Goal: Task Accomplishment & Management: Use online tool/utility

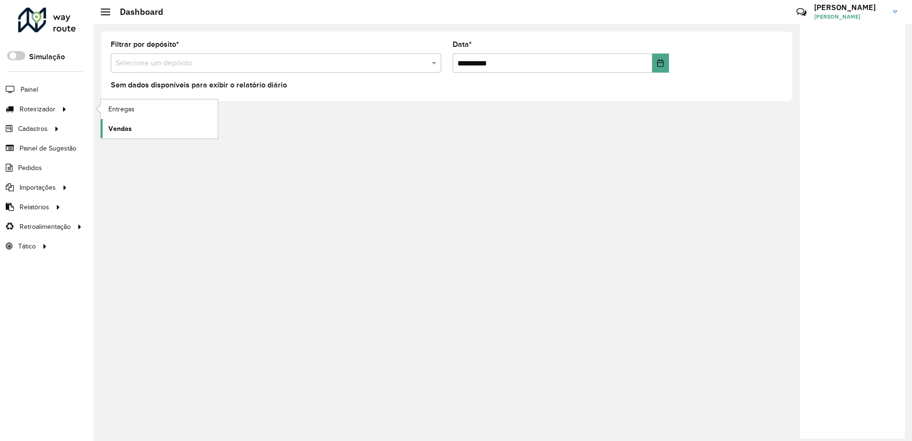
click at [133, 121] on link "Vendas" at bounding box center [159, 128] width 117 height 19
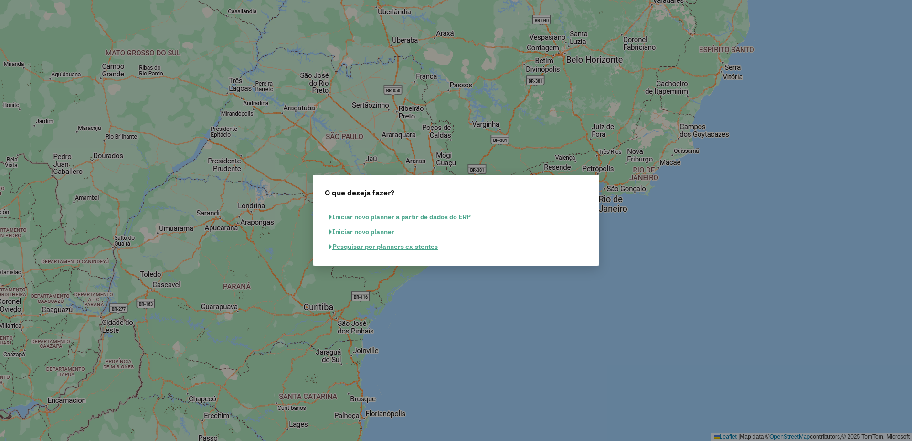
click at [419, 243] on button "Pesquisar por planners existentes" at bounding box center [383, 246] width 117 height 15
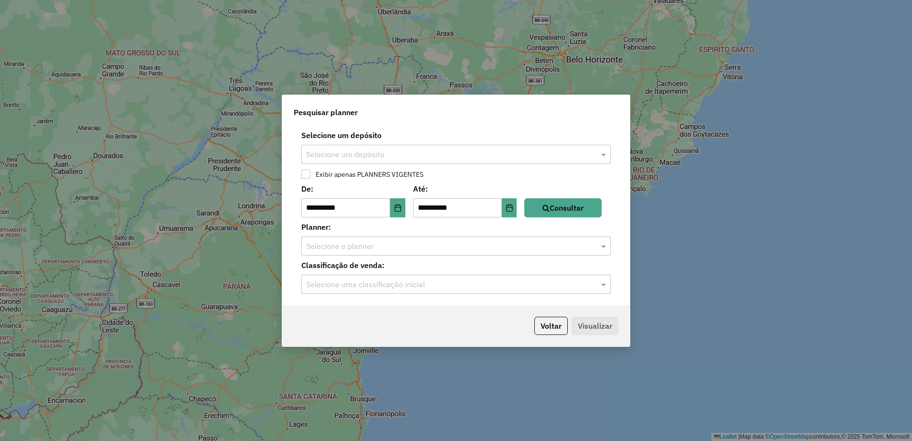
click at [417, 141] on div "Selecione um depósito Selecione um depósito" at bounding box center [456, 146] width 336 height 34
click at [428, 155] on input "text" at bounding box center [446, 154] width 281 height 11
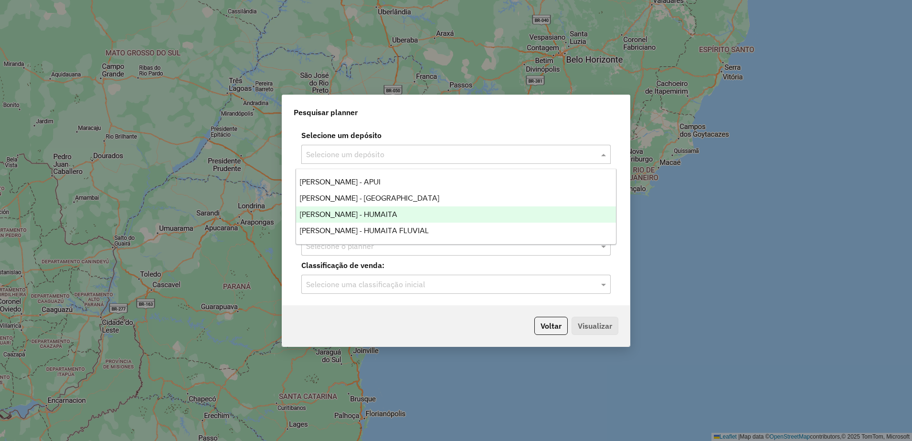
click at [366, 210] on span "TORRES - HUMAITA" at bounding box center [348, 214] width 97 height 8
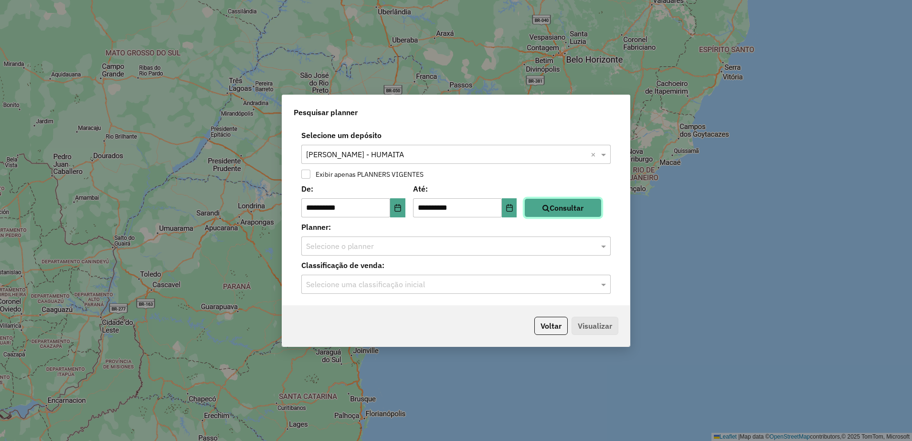
click at [572, 199] on button "Consultar" at bounding box center [562, 207] width 77 height 19
click at [481, 256] on div "**********" at bounding box center [456, 216] width 348 height 180
click at [481, 251] on div "Selecione o planner" at bounding box center [455, 245] width 309 height 19
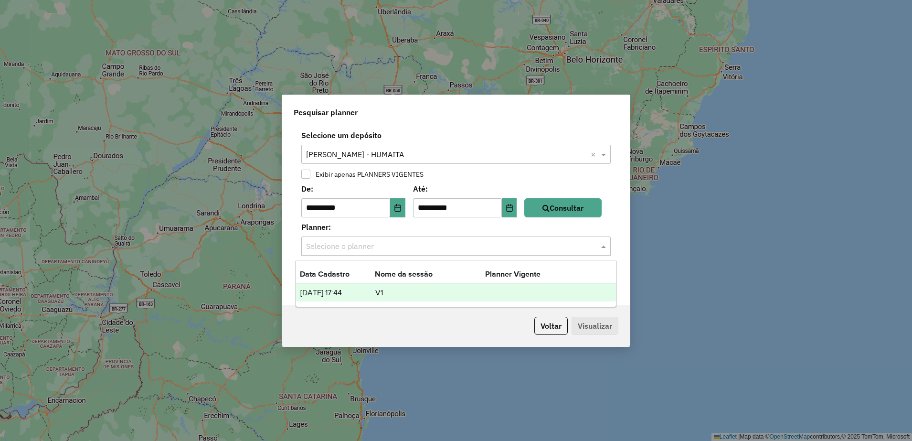
click at [451, 283] on div "28/07/2025 17:44 V1" at bounding box center [456, 292] width 320 height 18
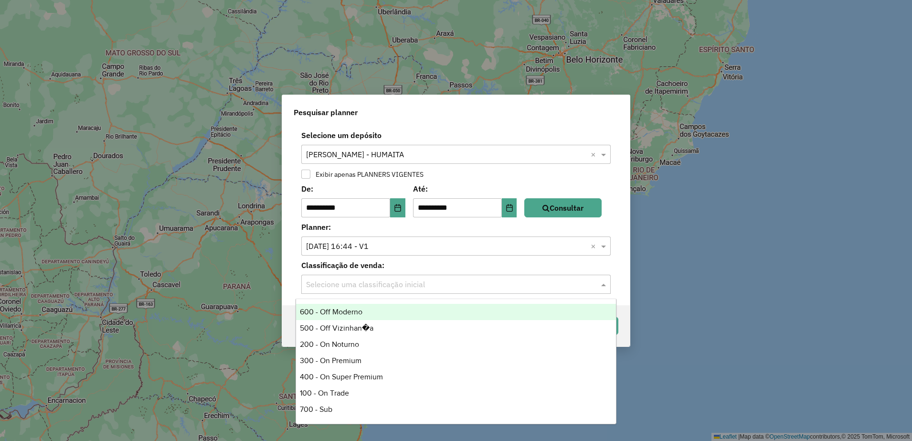
click at [493, 288] on input "text" at bounding box center [446, 284] width 281 height 11
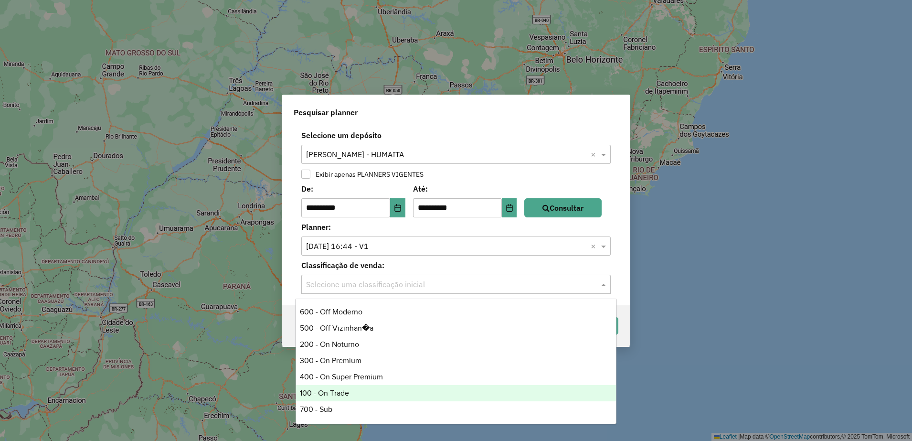
click at [346, 395] on div "100 - On Trade" at bounding box center [456, 393] width 320 height 16
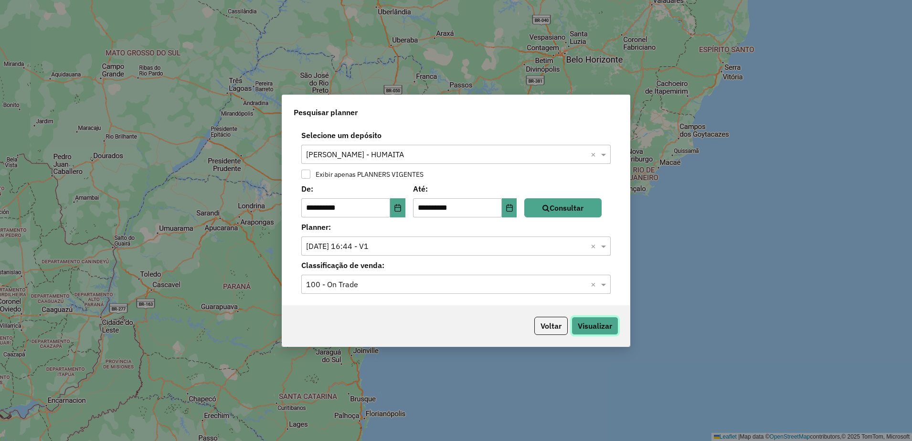
click at [608, 326] on button "Visualizar" at bounding box center [594, 326] width 47 height 18
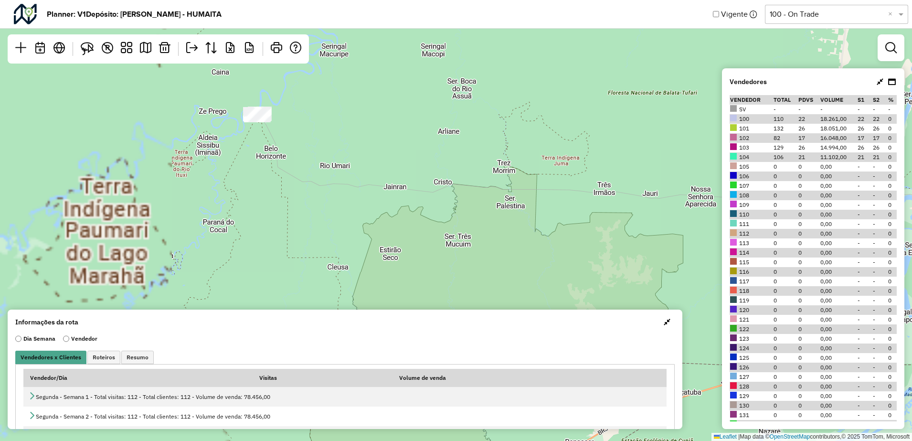
drag, startPoint x: 250, startPoint y: 220, endPoint x: 456, endPoint y: 191, distance: 207.8
click at [456, 191] on div "17 12 Leaflet | Map data © OpenStreetMap contributors,© 2025 TomTom, Microsoft" at bounding box center [456, 220] width 912 height 441
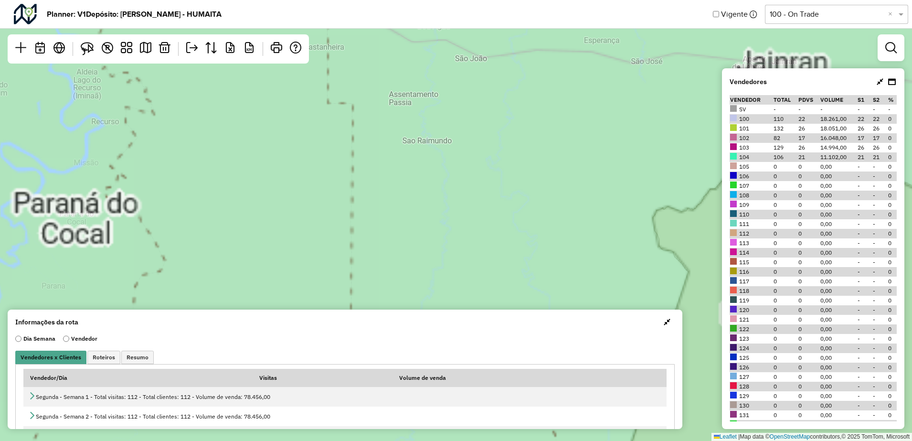
drag, startPoint x: 284, startPoint y: 254, endPoint x: 280, endPoint y: 164, distance: 90.3
click at [280, 164] on div "Leaflet | Map data © OpenStreetMap contributors,© 2025 TomTom, Microsoft" at bounding box center [456, 220] width 912 height 441
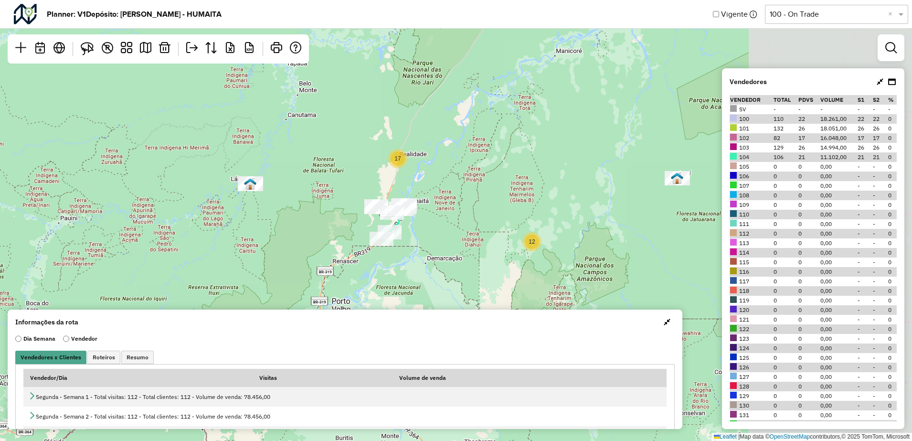
drag, startPoint x: 596, startPoint y: 211, endPoint x: 422, endPoint y: 221, distance: 175.0
click at [422, 221] on div "4 17 12 Leaflet | Map data © OpenStreetMap contributors,© 2025 TomTom, Microsoft" at bounding box center [456, 220] width 912 height 441
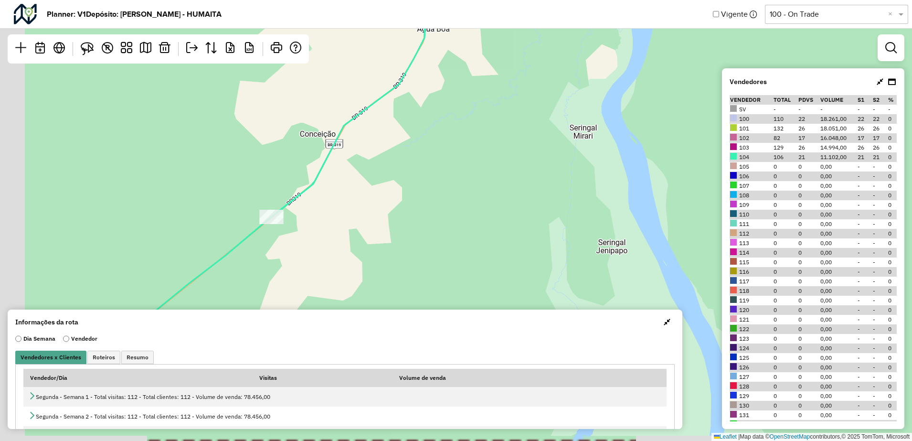
drag, startPoint x: 318, startPoint y: 247, endPoint x: 414, endPoint y: 143, distance: 140.9
click at [412, 144] on div "Leaflet | Map data © OpenStreetMap contributors,© 2025 TomTom, Microsoft" at bounding box center [456, 220] width 912 height 441
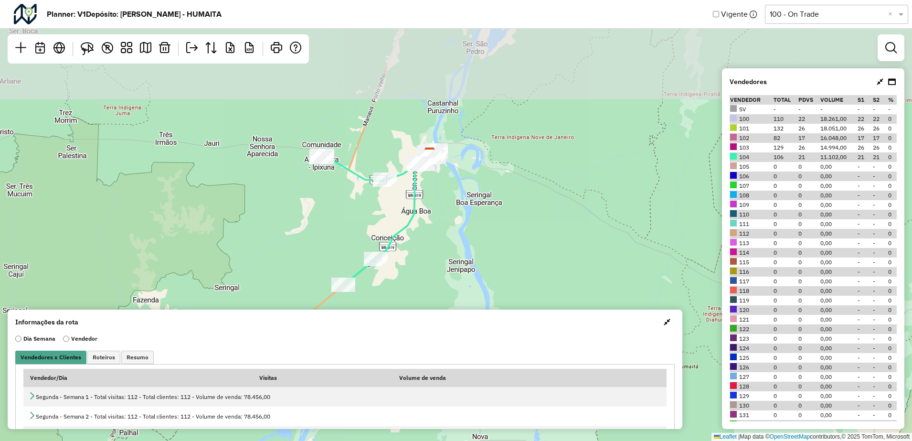
drag, startPoint x: 434, startPoint y: 112, endPoint x: 427, endPoint y: 233, distance: 122.0
click at [427, 233] on div "17 12 Leaflet | Map data © OpenStreetMap contributors,© 2025 TomTom, Microsoft" at bounding box center [456, 220] width 912 height 441
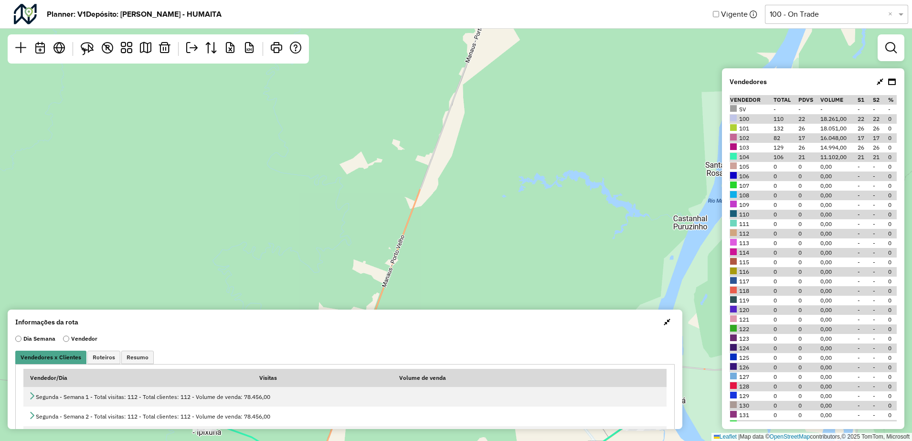
drag, startPoint x: 550, startPoint y: 249, endPoint x: 387, endPoint y: 131, distance: 200.6
click at [388, 132] on div "17 Leaflet | Map data © OpenStreetMap contributors,© 2025 TomTom, Microsoft" at bounding box center [456, 220] width 912 height 441
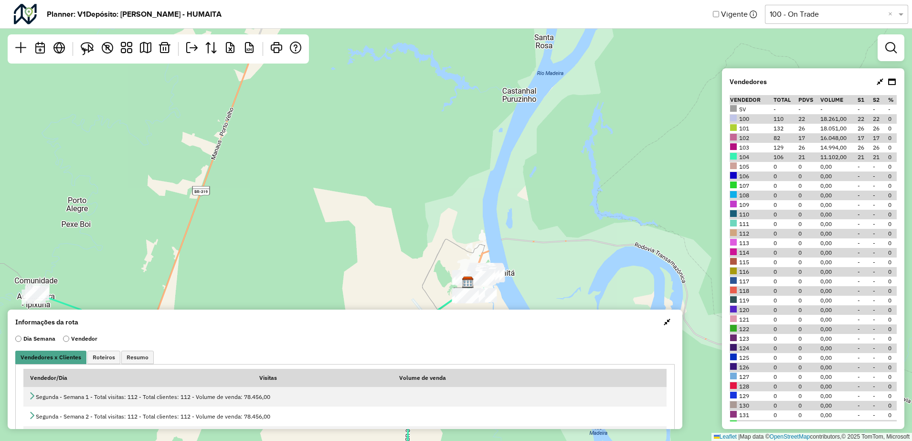
drag, startPoint x: 625, startPoint y: 232, endPoint x: 453, endPoint y: 131, distance: 199.6
click at [452, 140] on div "Leaflet | Map data © OpenStreetMap contributors,© 2025 TomTom, Microsoft" at bounding box center [456, 220] width 912 height 441
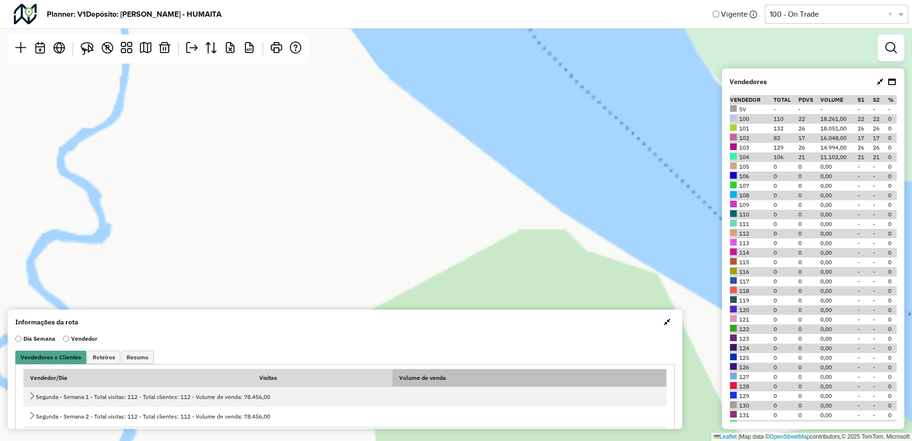
drag, startPoint x: 313, startPoint y: 174, endPoint x: 447, endPoint y: 384, distance: 249.5
click at [447, 387] on hb-planner "Planner: V1 Depósito: TORRES - HUMAITA Vigente Selecione uma opção 100 - On Tra…" at bounding box center [456, 220] width 912 height 441
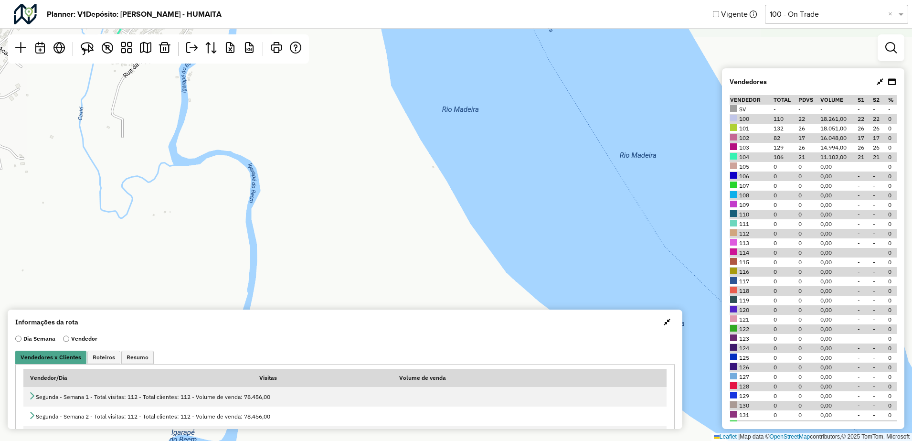
drag, startPoint x: 363, startPoint y: 225, endPoint x: 435, endPoint y: 344, distance: 139.0
click at [436, 354] on hb-planner "Planner: V1 Depósito: TORRES - HUMAITA Vigente Selecione uma opção 100 - On Tra…" at bounding box center [456, 220] width 912 height 441
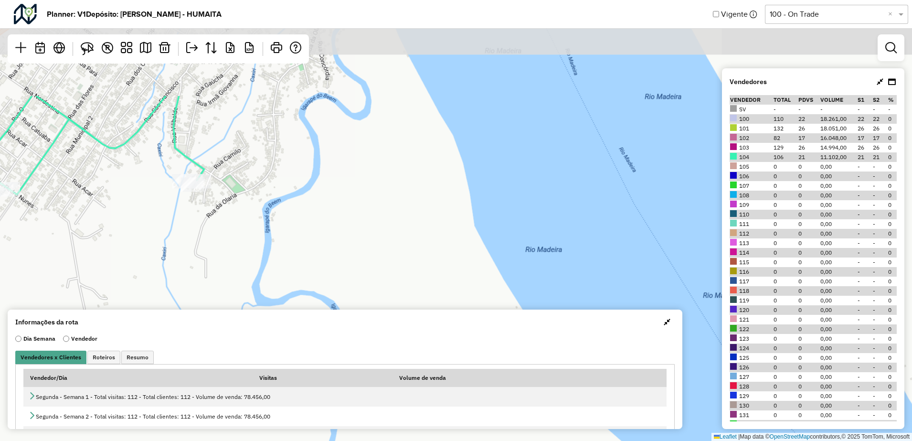
drag, startPoint x: 345, startPoint y: 215, endPoint x: 386, endPoint y: 262, distance: 62.6
click at [386, 262] on div "Leaflet | Map data © OpenStreetMap contributors,© 2025 TomTom, Microsoft" at bounding box center [456, 220] width 912 height 441
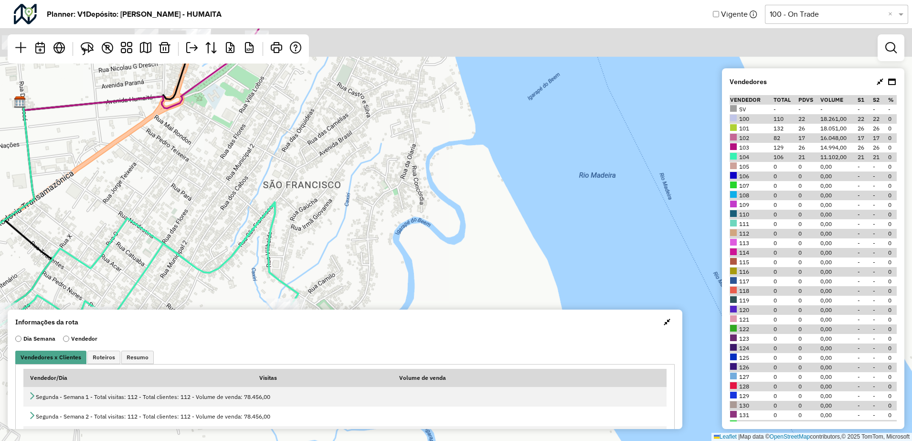
drag, startPoint x: 328, startPoint y: 157, endPoint x: 410, endPoint y: 253, distance: 125.7
click at [410, 254] on div "Leaflet | Map data © OpenStreetMap contributors,© 2025 TomTom, Microsoft" at bounding box center [456, 220] width 912 height 441
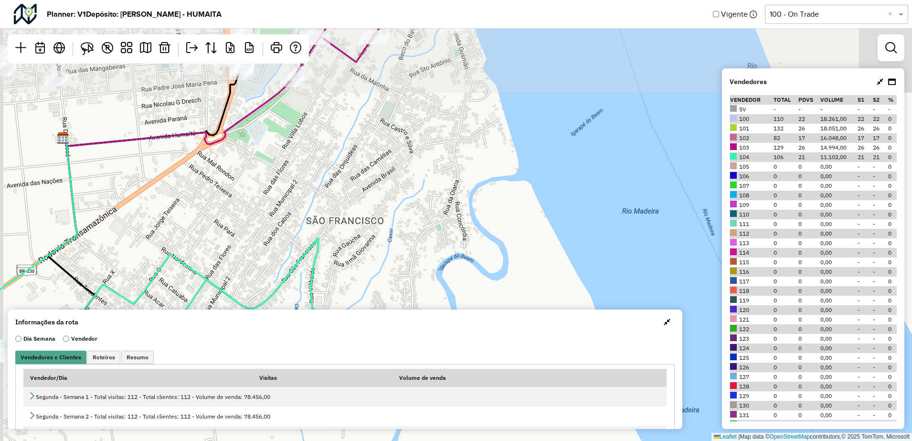
drag, startPoint x: 377, startPoint y: 160, endPoint x: 403, endPoint y: 242, distance: 86.2
click at [403, 242] on div "Leaflet | Map data © OpenStreetMap contributors,© 2025 TomTom, Microsoft" at bounding box center [456, 220] width 912 height 441
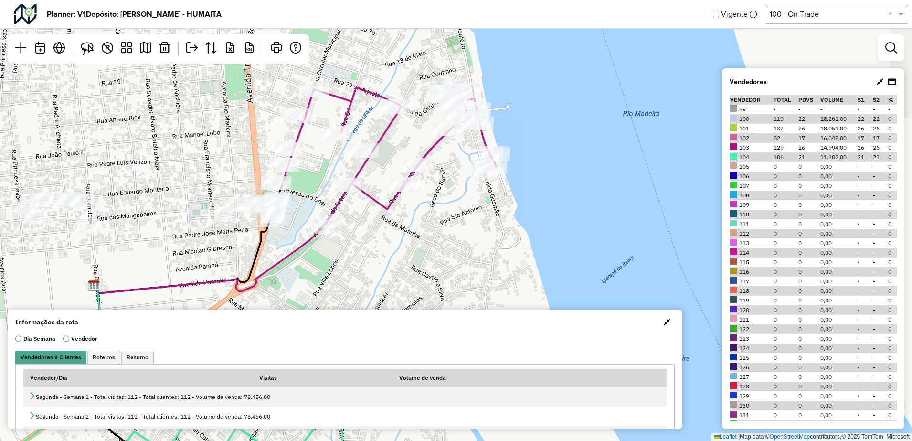
drag, startPoint x: 393, startPoint y: 165, endPoint x: 398, endPoint y: 230, distance: 65.1
click at [398, 230] on div "Leaflet | Map data © OpenStreetMap contributors,© 2025 TomTom, Microsoft" at bounding box center [456, 220] width 912 height 441
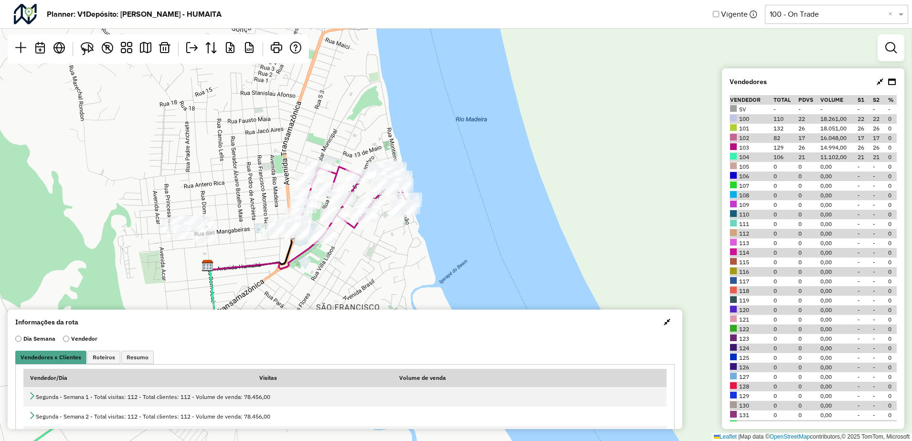
drag, startPoint x: 275, startPoint y: 160, endPoint x: 293, endPoint y: 210, distance: 52.9
click at [293, 210] on div "Leaflet | Map data © OpenStreetMap contributors,© 2025 TomTom, Microsoft" at bounding box center [456, 220] width 912 height 441
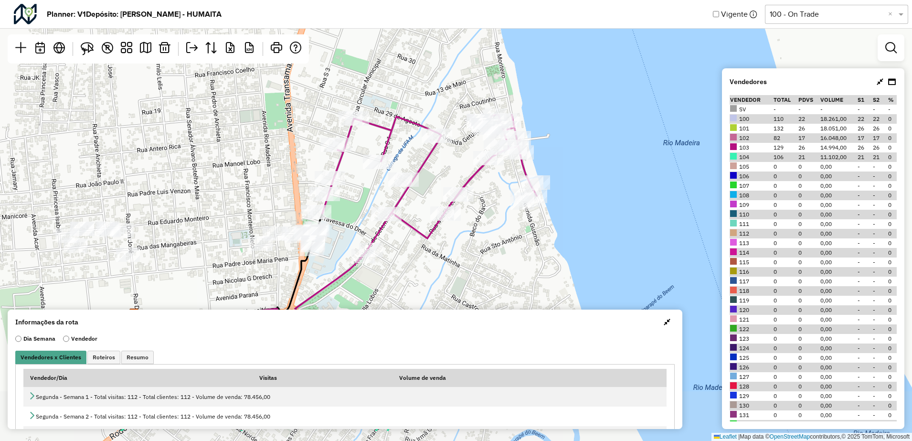
drag, startPoint x: 368, startPoint y: 266, endPoint x: 368, endPoint y: 211, distance: 55.4
click at [368, 211] on div "Leaflet | Map data © OpenStreetMap contributors,© 2025 TomTom, Microsoft" at bounding box center [456, 220] width 912 height 441
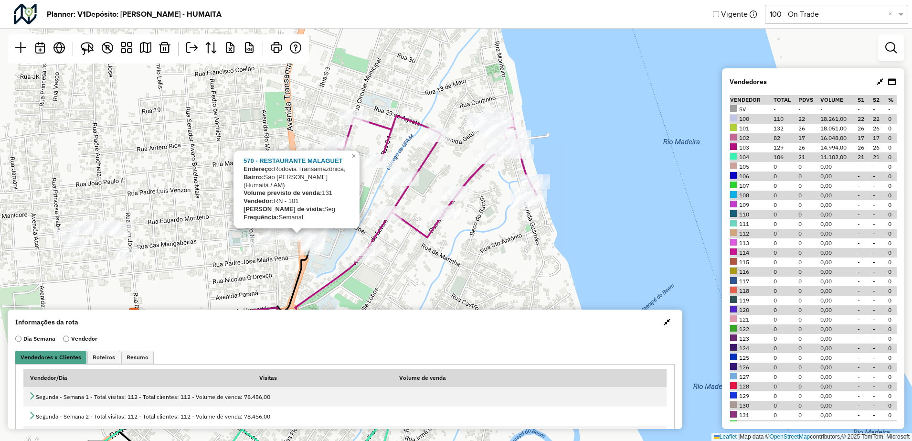
click at [506, 230] on div "570 - RESTAURANTE MALAGUET Endereço: Rodovia Transamazônica, Bairro: São Pedro …" at bounding box center [456, 220] width 912 height 441
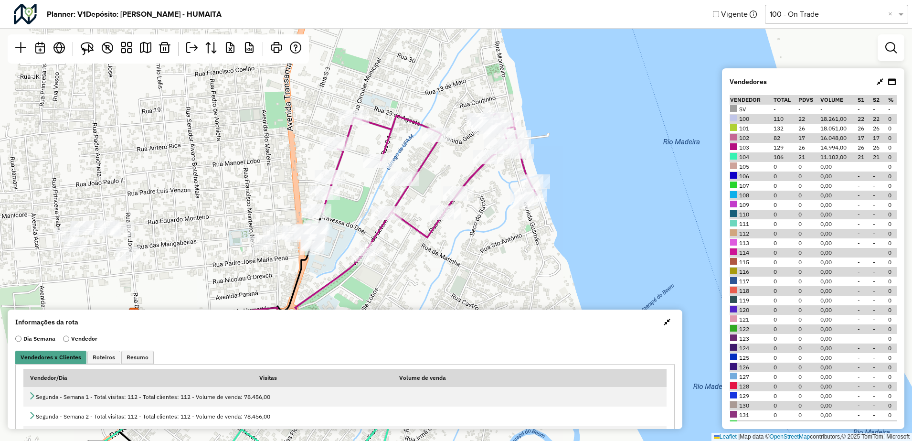
click at [666, 320] on span "button" at bounding box center [667, 322] width 7 height 8
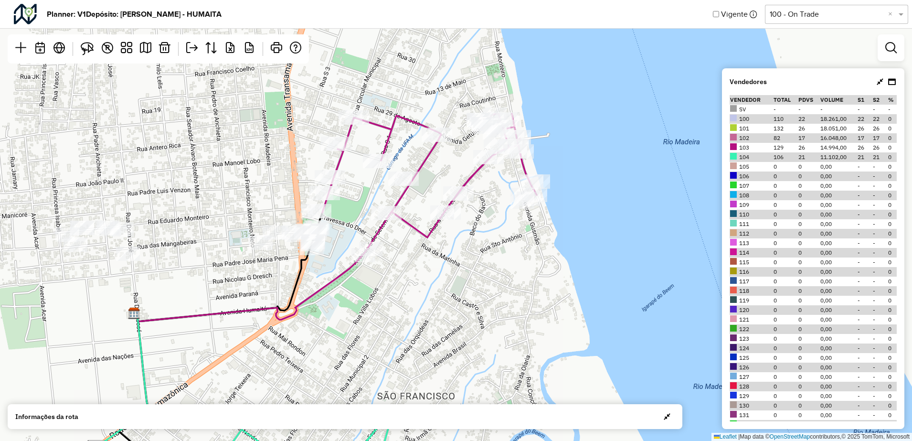
click at [885, 85] on div at bounding box center [886, 81] width 21 height 11
click at [900, 80] on div "Vendedores Vendedor Total PDVs Volume S1 S2 % SV - - - - - - 100 110 22 18.261,…" at bounding box center [813, 248] width 182 height 360
click at [894, 81] on icon at bounding box center [892, 82] width 8 height 8
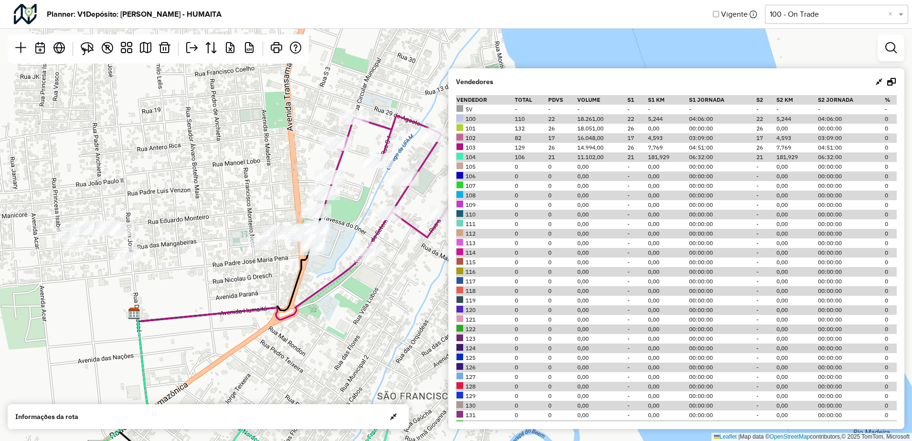
click at [894, 81] on icon at bounding box center [891, 82] width 9 height 8
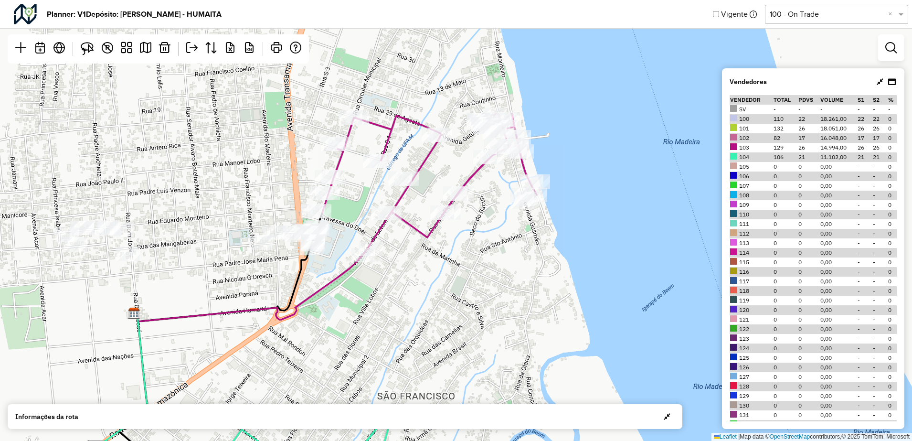
click at [882, 81] on icon at bounding box center [880, 82] width 7 height 8
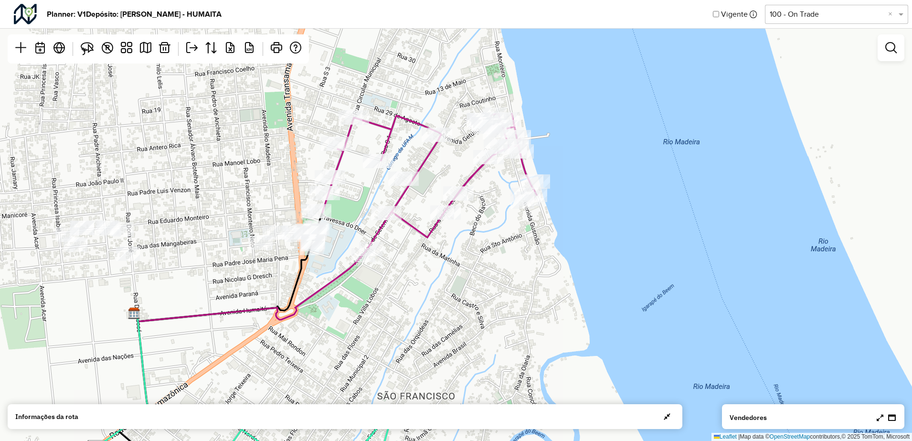
click at [871, 416] on div "Vendedores" at bounding box center [812, 417] width 167 height 11
click at [880, 417] on icon at bounding box center [880, 417] width 7 height 8
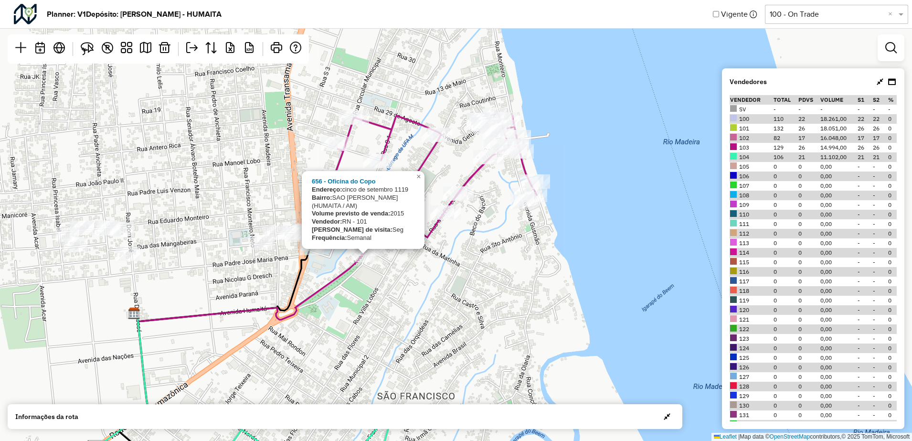
click at [494, 312] on div "656 - Oficina do Copo Endereço: cinco de setembro 1119 Bairro: SAO JOSE (HUMAIT…" at bounding box center [456, 220] width 912 height 441
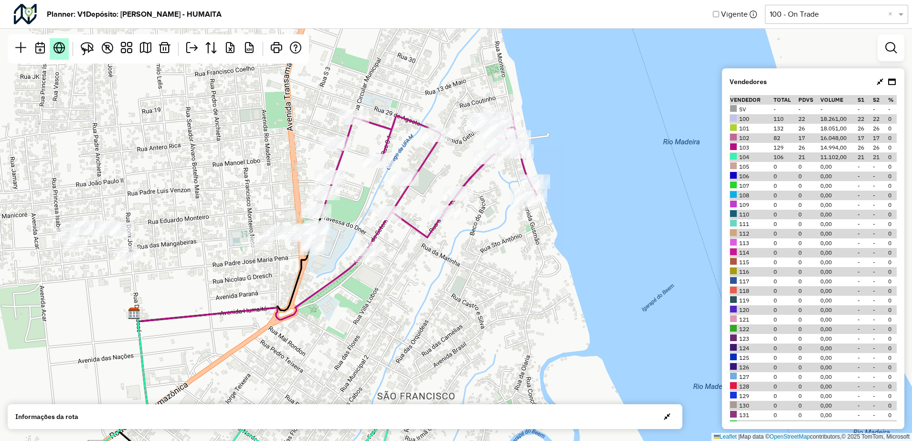
click at [60, 49] on em at bounding box center [58, 47] width 11 height 11
click at [127, 49] on em at bounding box center [126, 47] width 11 height 11
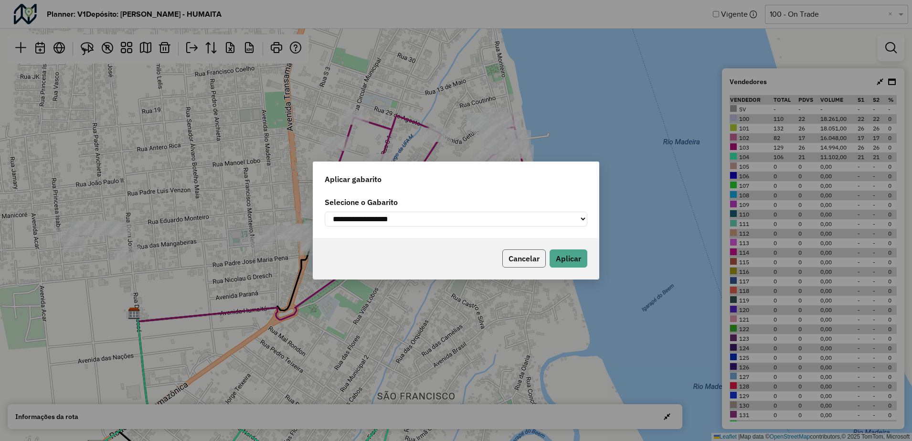
click at [520, 256] on button "Cancelar" at bounding box center [523, 258] width 43 height 18
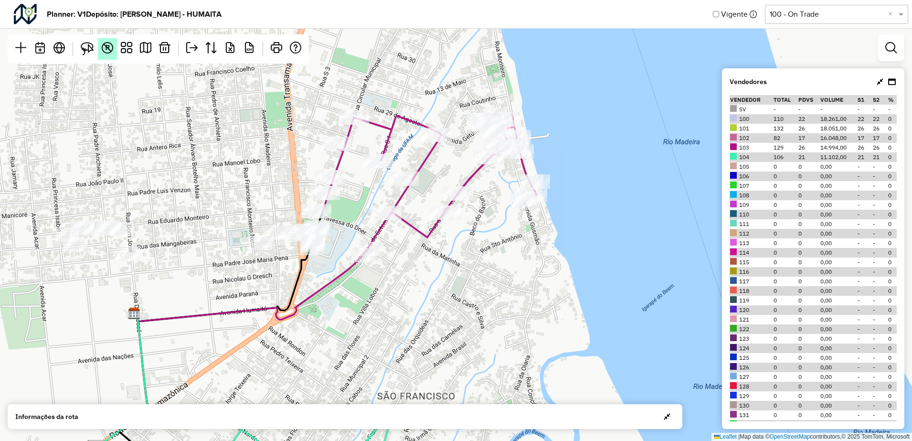
click at [105, 46] on em "R" at bounding box center [107, 47] width 11 height 11
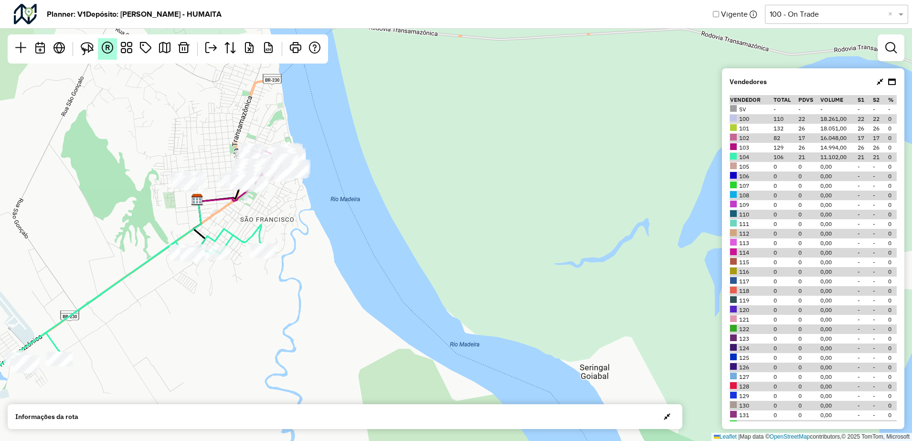
click at [108, 45] on span "R" at bounding box center [107, 47] width 5 height 8
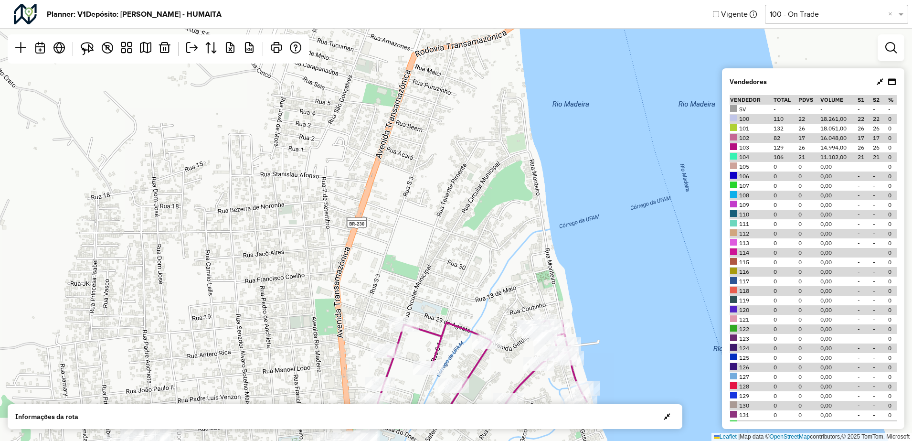
drag, startPoint x: 537, startPoint y: 269, endPoint x: 479, endPoint y: 191, distance: 96.9
click at [479, 191] on div "Leaflet | Map data © OpenStreetMap contributors,© 2025 TomTom, Microsoft" at bounding box center [456, 220] width 912 height 441
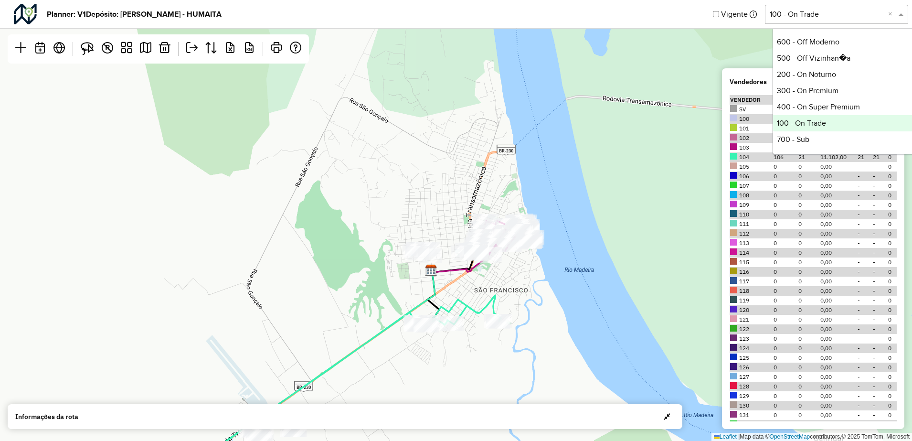
click at [807, 14] on input "text" at bounding box center [827, 14] width 115 height 11
click at [809, 125] on div "100 - On Trade" at bounding box center [844, 123] width 142 height 16
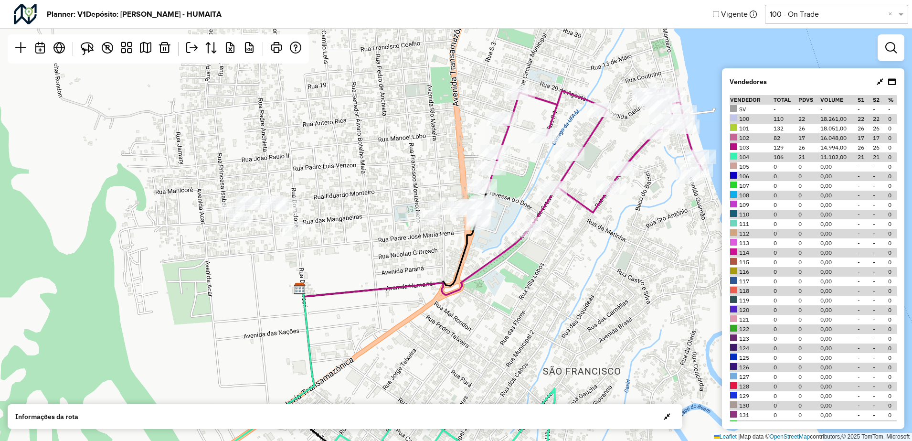
drag, startPoint x: 405, startPoint y: 187, endPoint x: 358, endPoint y: 149, distance: 60.8
click at [358, 149] on div "Leaflet | Map data © OpenStreetMap contributors,© 2025 TomTom, Microsoft" at bounding box center [456, 220] width 912 height 441
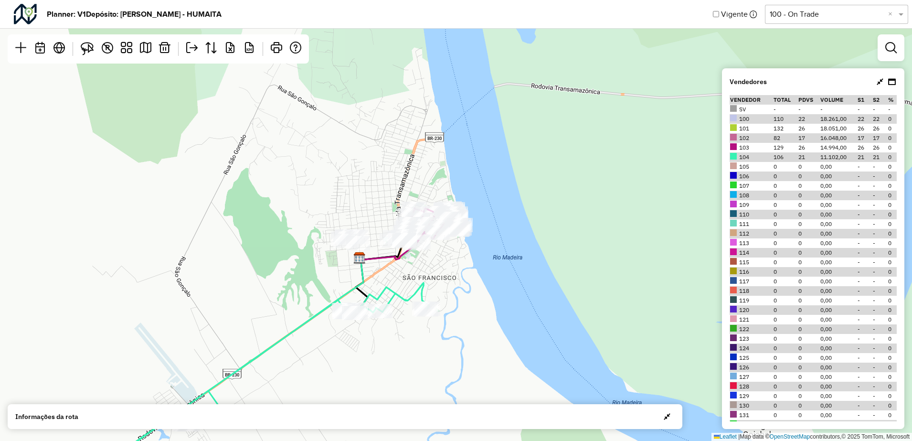
drag, startPoint x: 615, startPoint y: 263, endPoint x: 442, endPoint y: 258, distance: 173.4
click at [442, 258] on div "Leaflet | Map data © OpenStreetMap contributors,© 2025 TomTom, Microsoft" at bounding box center [456, 220] width 912 height 441
click at [580, 246] on div "Leaflet | Map data © OpenStreetMap contributors,© 2025 TomTom, Microsoft" at bounding box center [456, 220] width 912 height 441
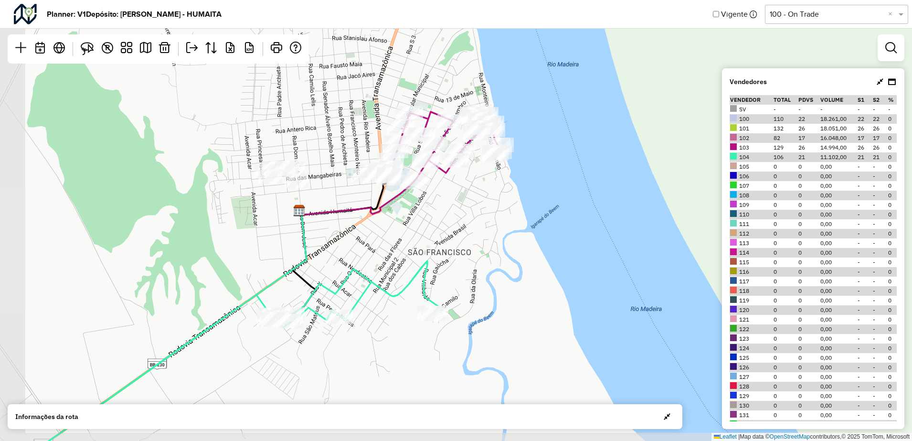
drag, startPoint x: 530, startPoint y: 282, endPoint x: 606, endPoint y: 274, distance: 76.8
click at [606, 274] on div "Leaflet | Map data © OpenStreetMap contributors,© 2025 TomTom, Microsoft" at bounding box center [456, 220] width 912 height 441
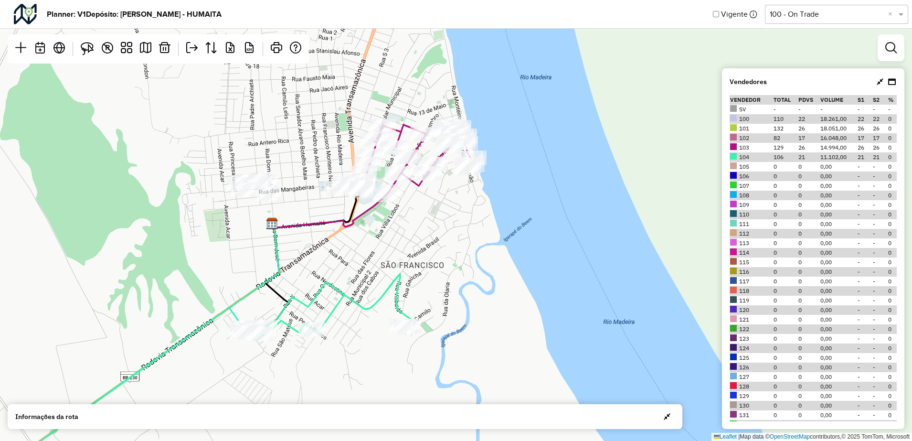
click at [592, 324] on div "Leaflet | Map data © OpenStreetMap contributors,© 2025 TomTom, Microsoft" at bounding box center [456, 220] width 912 height 441
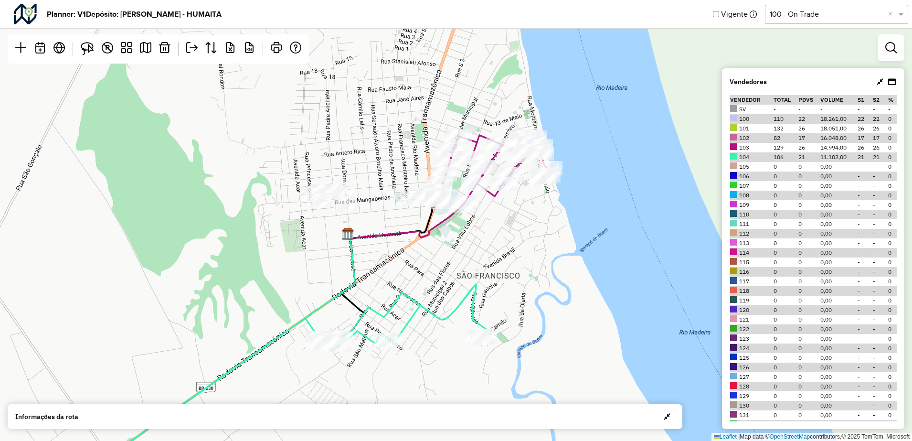
drag, startPoint x: 480, startPoint y: 263, endPoint x: 803, endPoint y: 29, distance: 398.3
click at [556, 270] on div "Leaflet | Map data © OpenStreetMap contributors,© 2025 TomTom, Microsoft" at bounding box center [456, 220] width 912 height 441
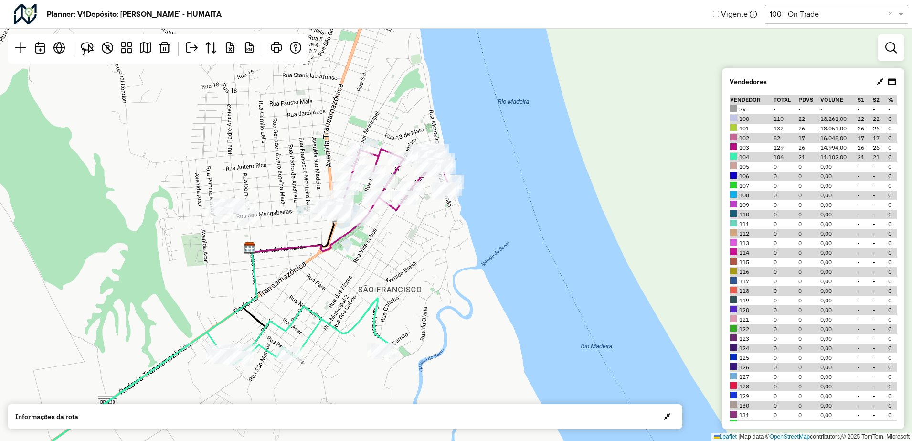
drag, startPoint x: 471, startPoint y: 217, endPoint x: 372, endPoint y: 273, distance: 113.3
click at [372, 273] on div "Leaflet | Map data © OpenStreetMap contributors,© 2025 TomTom, Microsoft" at bounding box center [456, 220] width 912 height 441
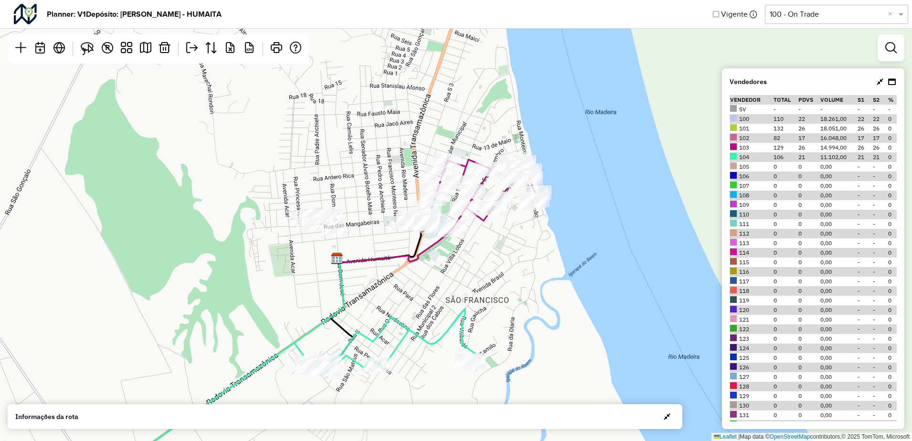
drag, startPoint x: 500, startPoint y: 271, endPoint x: 587, endPoint y: 281, distance: 88.0
click at [587, 281] on div "Leaflet | Map data © OpenStreetMap contributors,© 2025 TomTom, Microsoft" at bounding box center [456, 220] width 912 height 441
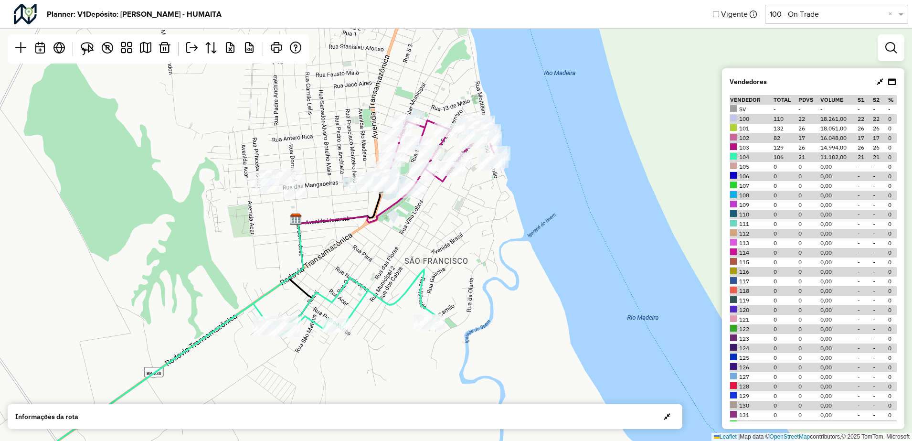
drag, startPoint x: 587, startPoint y: 295, endPoint x: 546, endPoint y: 255, distance: 56.7
click at [546, 255] on div "Leaflet | Map data © OpenStreetMap contributors,© 2025 TomTom, Microsoft" at bounding box center [456, 220] width 912 height 441
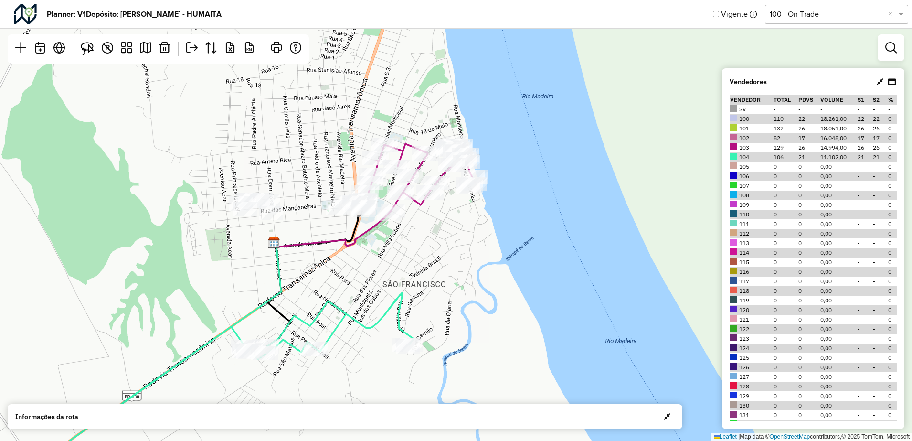
drag, startPoint x: 546, startPoint y: 255, endPoint x: 524, endPoint y: 279, distance: 32.1
click at [524, 279] on div "Leaflet | Map data © OpenStreetMap contributors,© 2025 TomTom, Microsoft" at bounding box center [456, 220] width 912 height 441
click at [541, 227] on div "Leaflet | Map data © OpenStreetMap contributors,© 2025 TomTom, Microsoft" at bounding box center [456, 220] width 912 height 441
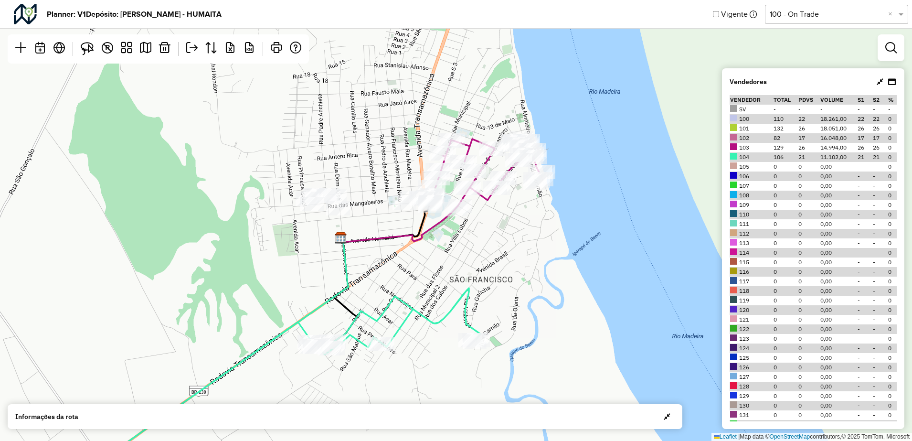
drag, startPoint x: 412, startPoint y: 298, endPoint x: 478, endPoint y: 293, distance: 67.0
click at [478, 293] on div "Leaflet | Map data © OpenStreetMap contributors,© 2025 TomTom, Microsoft" at bounding box center [456, 220] width 912 height 441
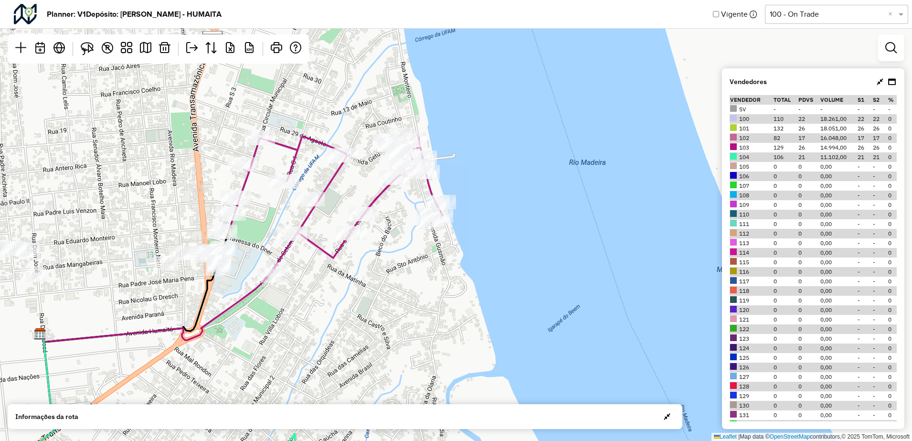
drag, startPoint x: 515, startPoint y: 181, endPoint x: 356, endPoint y: 318, distance: 209.6
click at [356, 318] on div "Leaflet | Map data © OpenStreetMap contributors,© 2025 TomTom, Microsoft" at bounding box center [456, 220] width 912 height 441
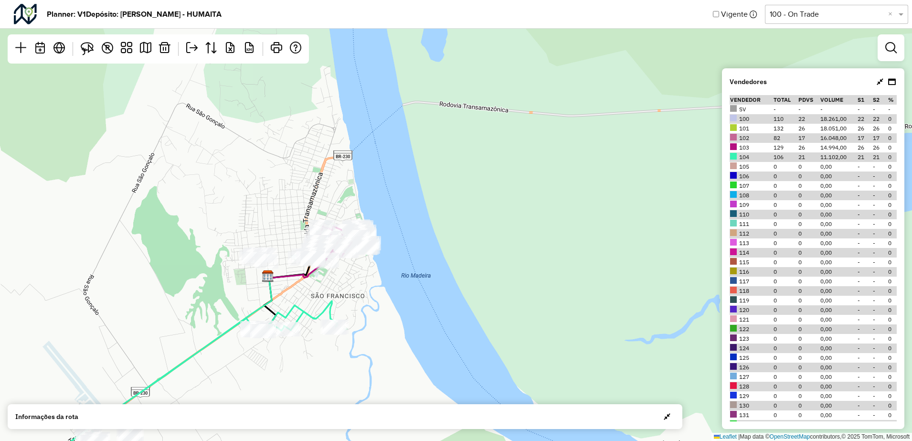
click at [759, 105] on td "SV" at bounding box center [750, 110] width 43 height 10
click at [758, 105] on td "SV" at bounding box center [750, 110] width 43 height 10
drag, startPoint x: 758, startPoint y: 105, endPoint x: 763, endPoint y: 118, distance: 13.9
click at [763, 118] on td "100" at bounding box center [750, 119] width 43 height 10
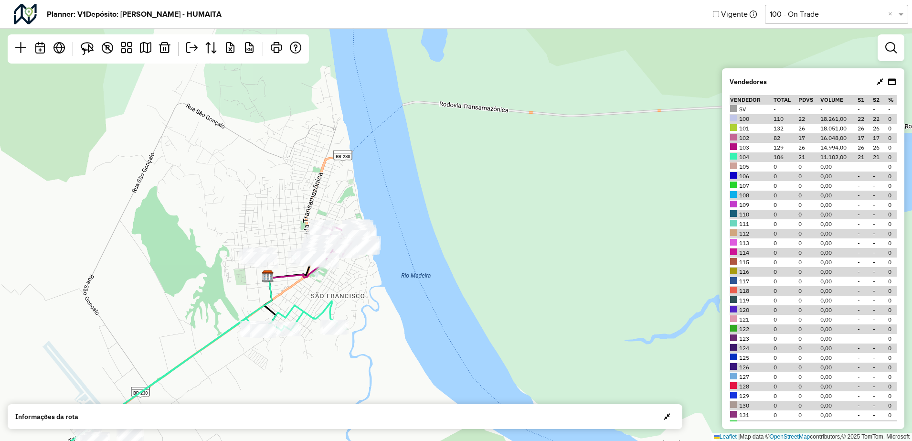
click at [763, 118] on td "100" at bounding box center [750, 119] width 43 height 10
click at [773, 131] on td "132" at bounding box center [785, 129] width 25 height 10
drag, startPoint x: 854, startPoint y: 130, endPoint x: 791, endPoint y: 102, distance: 69.0
click at [791, 102] on th "Total" at bounding box center [785, 100] width 25 height 10
click at [672, 418] on button "button" at bounding box center [666, 416] width 15 height 15
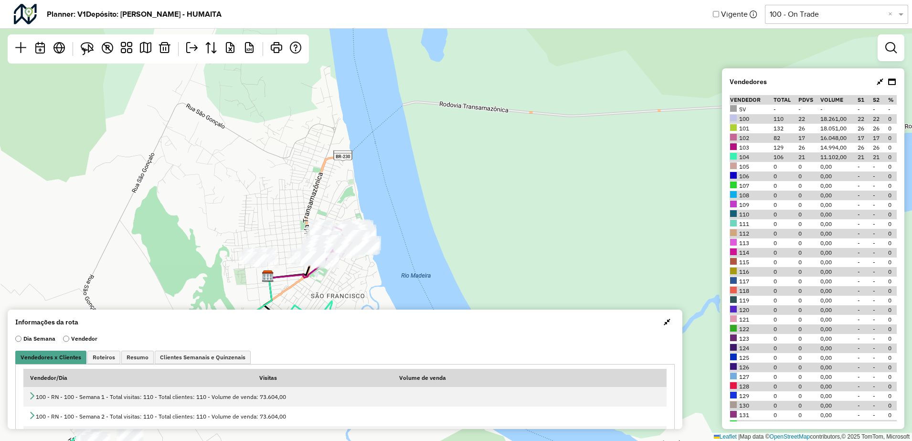
click at [384, 233] on div "Leaflet | Map data © OpenStreetMap contributors,© 2025 TomTom, Microsoft" at bounding box center [456, 220] width 912 height 441
click at [195, 357] on span "Clientes Semanais e Quinzenais" at bounding box center [202, 357] width 85 height 6
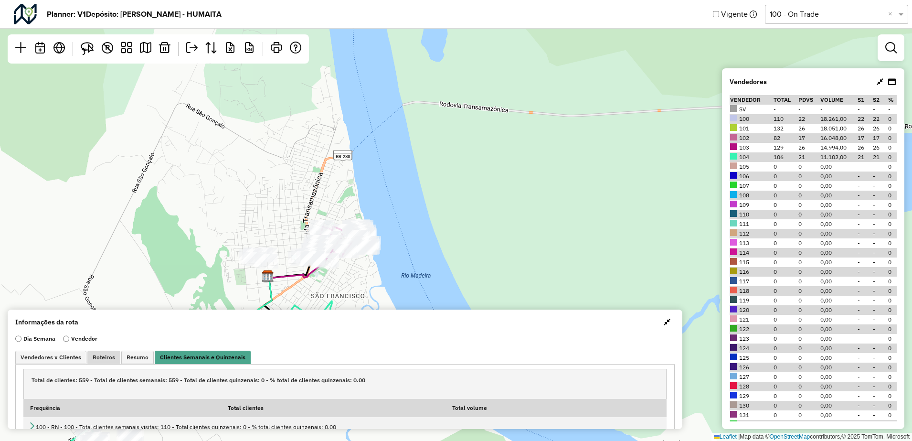
click at [102, 357] on span "Roteiros" at bounding box center [104, 357] width 22 height 6
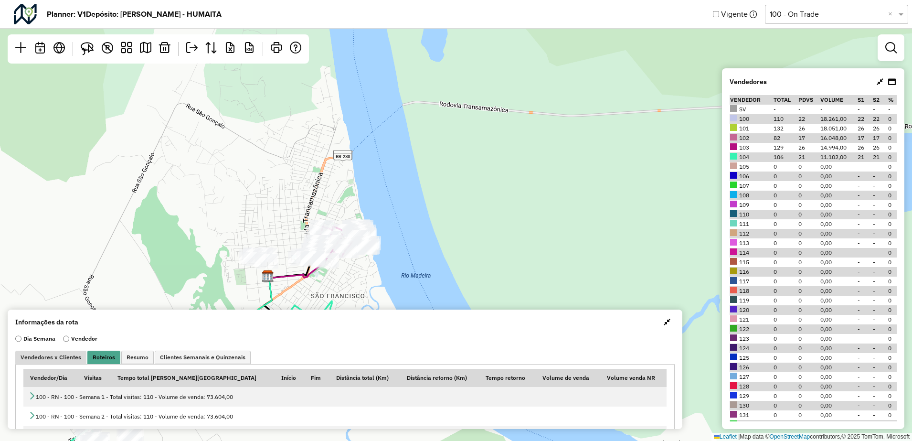
click at [56, 360] on link "Vendedores x Clientes" at bounding box center [50, 356] width 71 height 13
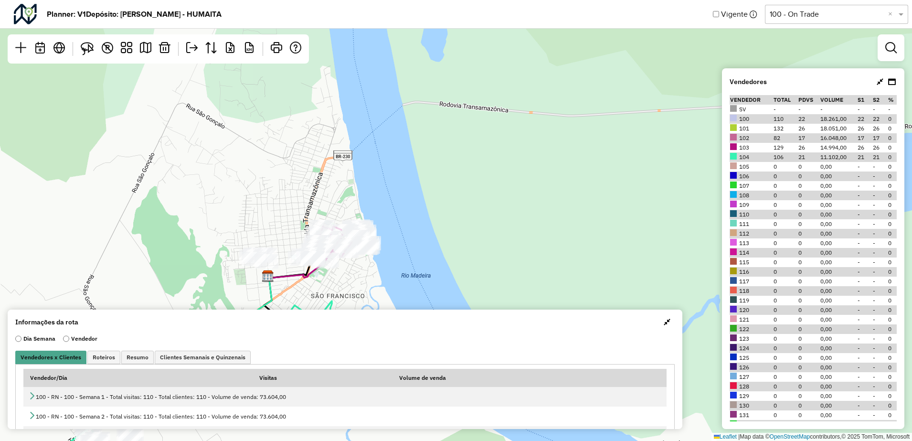
click at [481, 238] on div "Leaflet | Map data © OpenStreetMap contributors,© 2025 TomTom, Microsoft" at bounding box center [456, 220] width 912 height 441
click at [750, 104] on th "Vendedor" at bounding box center [750, 100] width 43 height 10
click at [752, 80] on strong "Vendedores" at bounding box center [747, 82] width 37 height 10
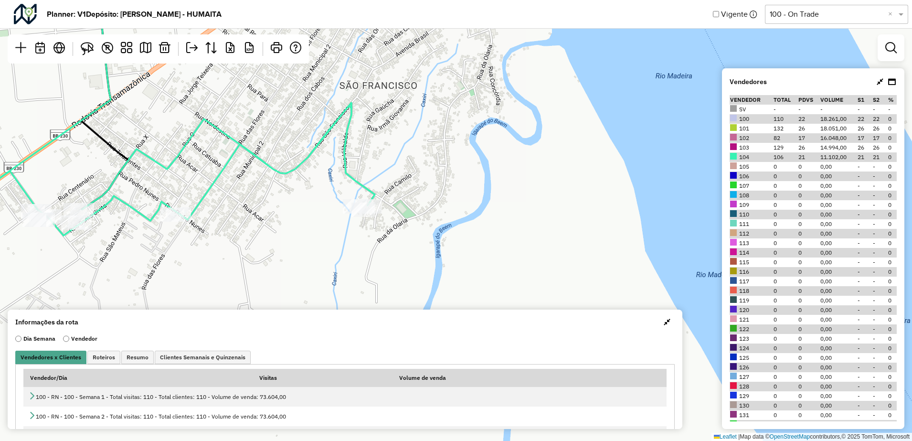
drag, startPoint x: 313, startPoint y: 187, endPoint x: 364, endPoint y: 174, distance: 52.8
click at [364, 174] on div "Leaflet | Map data © OpenStreetMap contributors,© 2025 TomTom, Microsoft" at bounding box center [456, 220] width 912 height 441
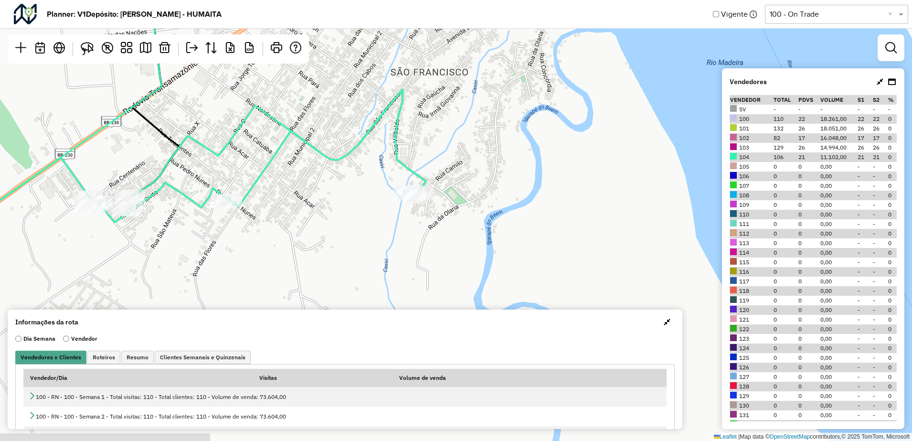
drag, startPoint x: 294, startPoint y: 201, endPoint x: 378, endPoint y: 190, distance: 84.6
click at [378, 190] on div "Leaflet | Map data © OpenStreetMap contributors,© 2025 TomTom, Microsoft" at bounding box center [456, 220] width 912 height 441
